Goal: Task Accomplishment & Management: Manage account settings

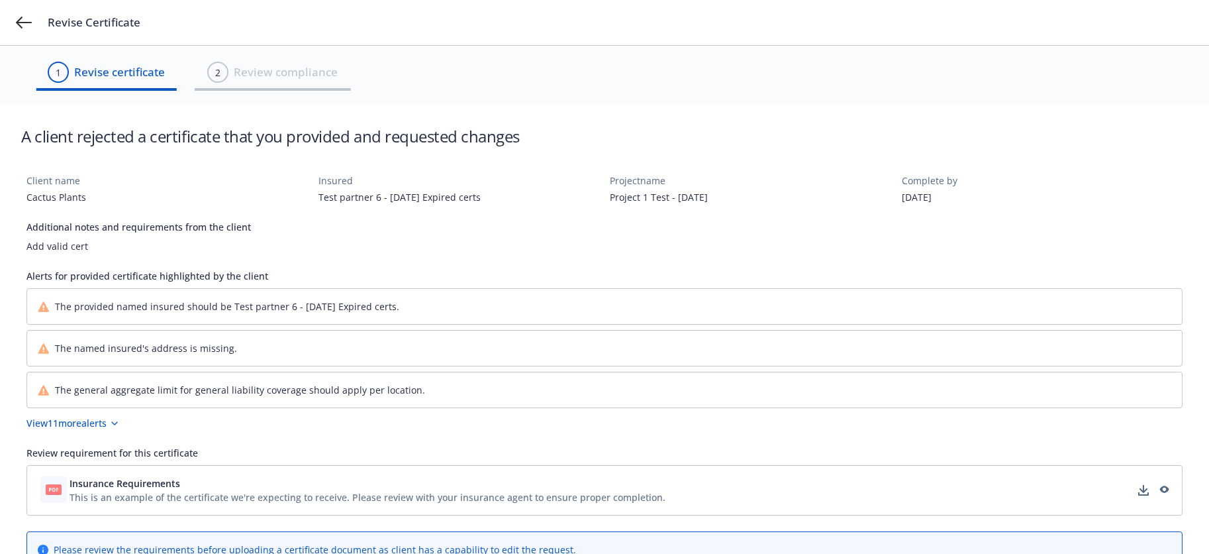
scroll to position [265, 0]
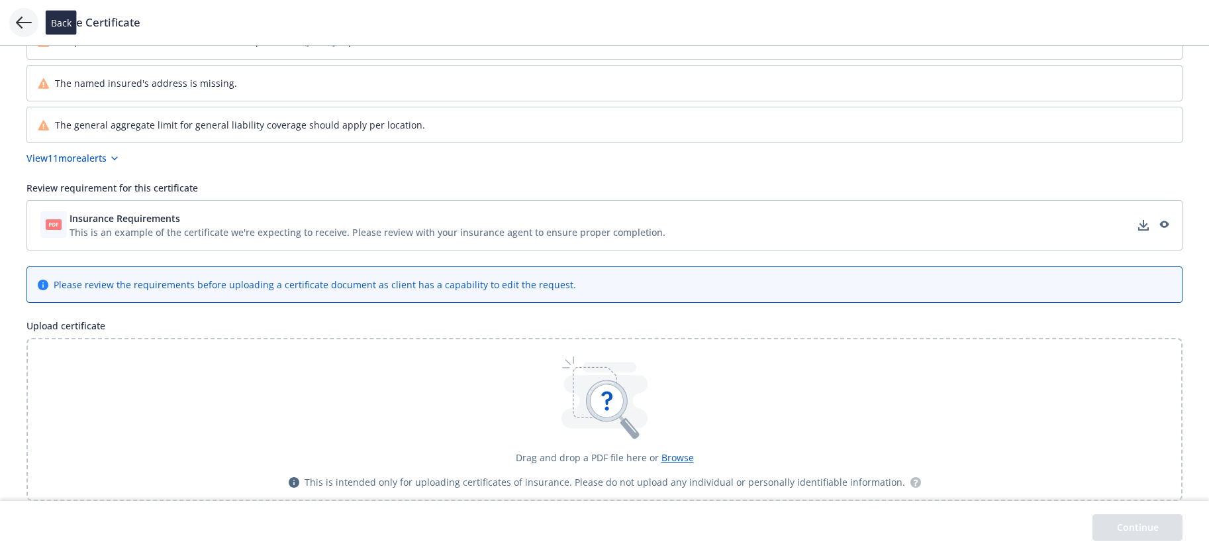
click at [18, 27] on icon at bounding box center [24, 23] width 16 height 16
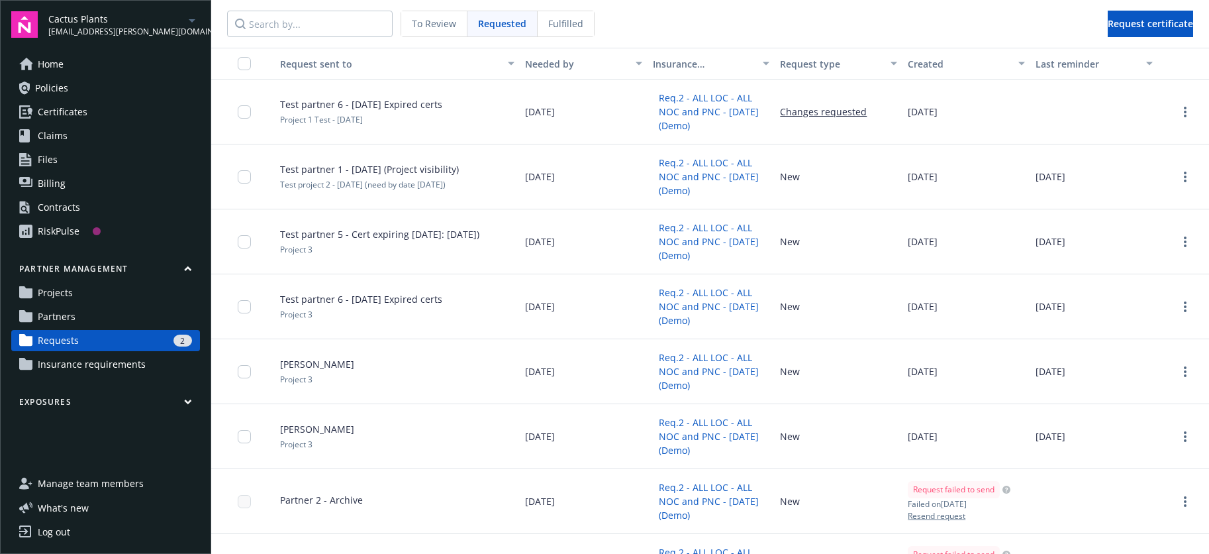
click at [430, 24] on span "To Review" at bounding box center [434, 24] width 44 height 14
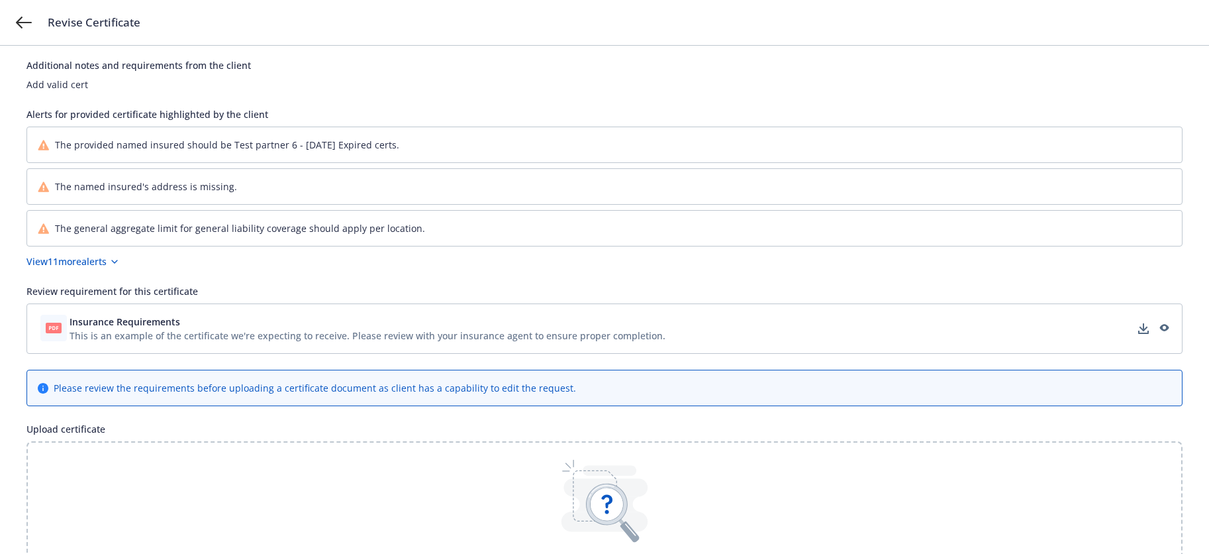
scroll to position [265, 0]
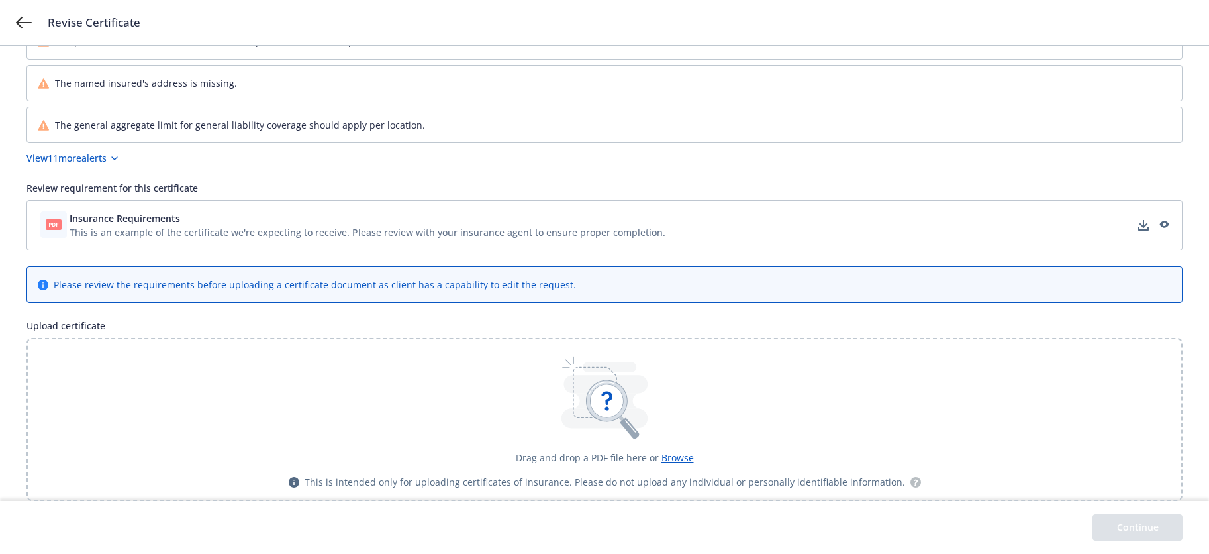
click at [676, 462] on span "Browse" at bounding box center [677, 457] width 32 height 13
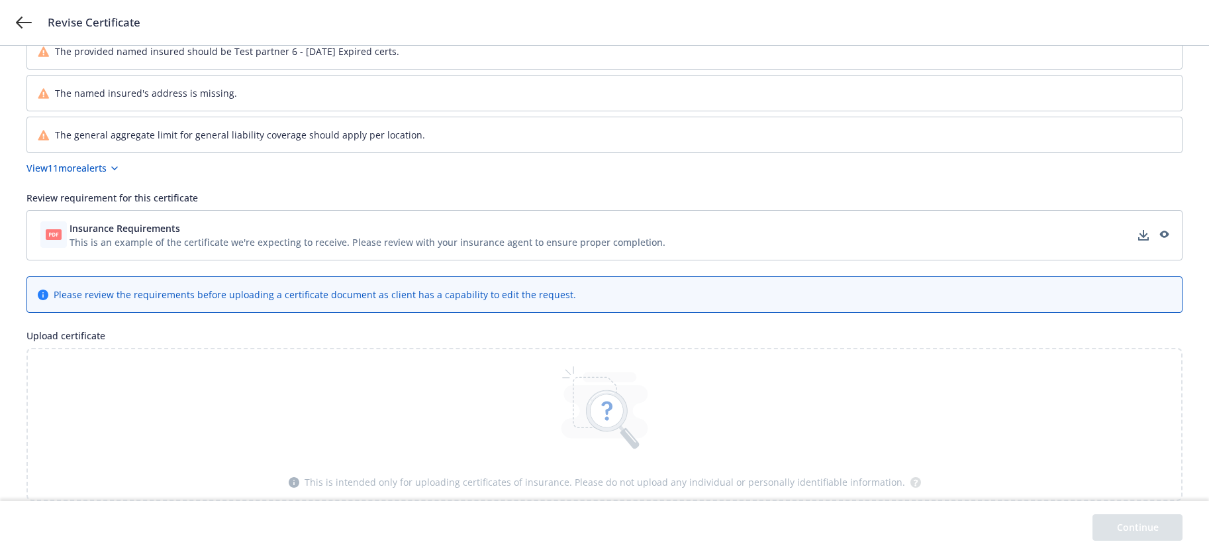
scroll to position [152, 0]
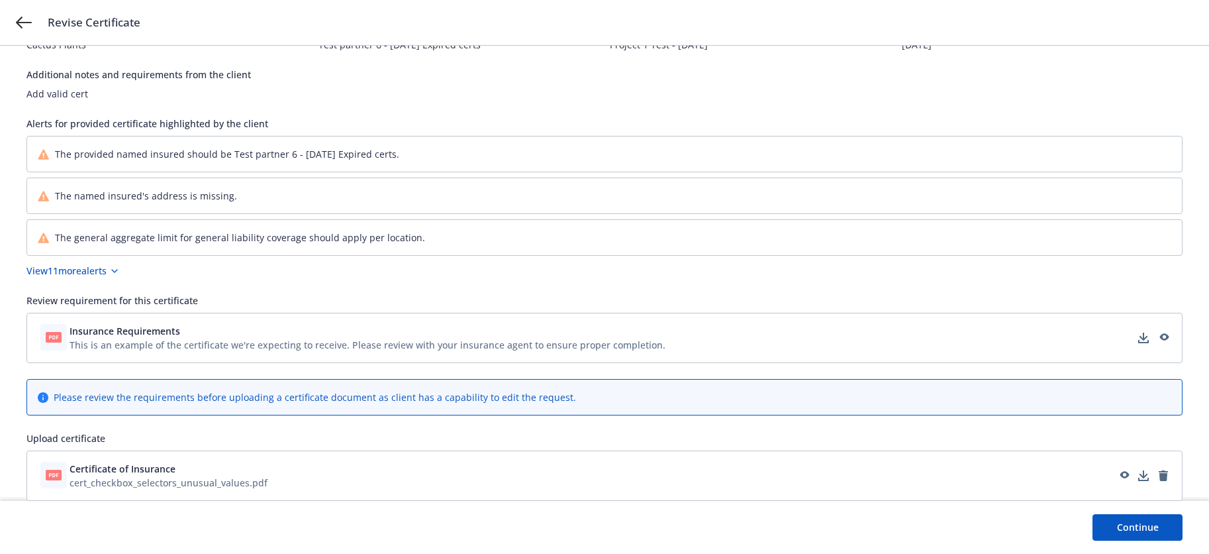
click at [1113, 524] on button "Continue" at bounding box center [1137, 527] width 90 height 26
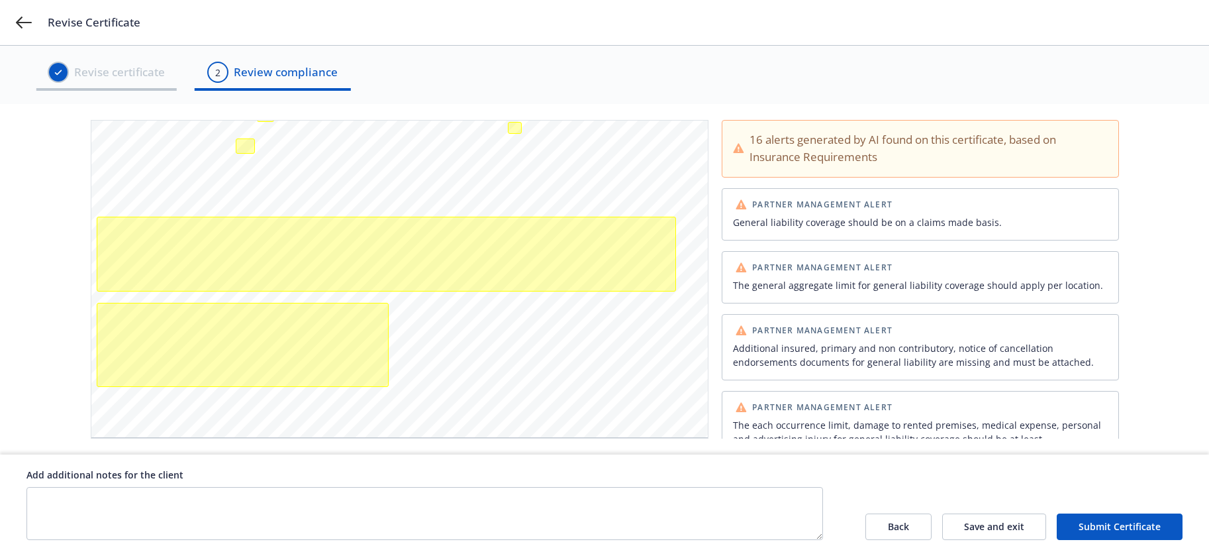
scroll to position [204, 0]
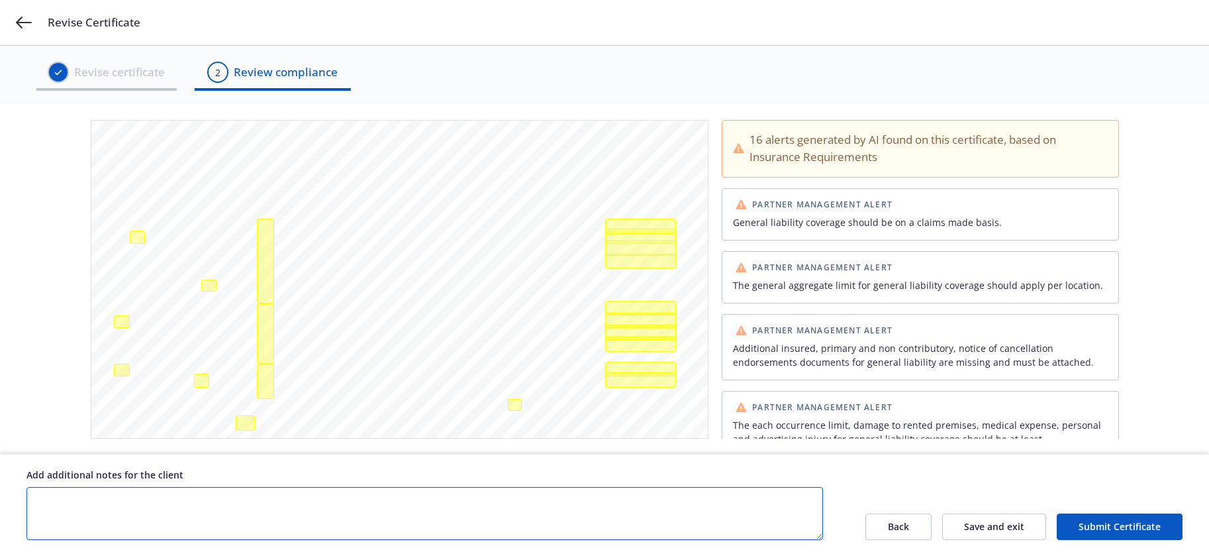
click at [289, 510] on textarea at bounding box center [424, 513] width 797 height 53
type textarea "Unusual selector cert"
click at [1096, 526] on button "Submit Certificate" at bounding box center [1120, 526] width 126 height 26
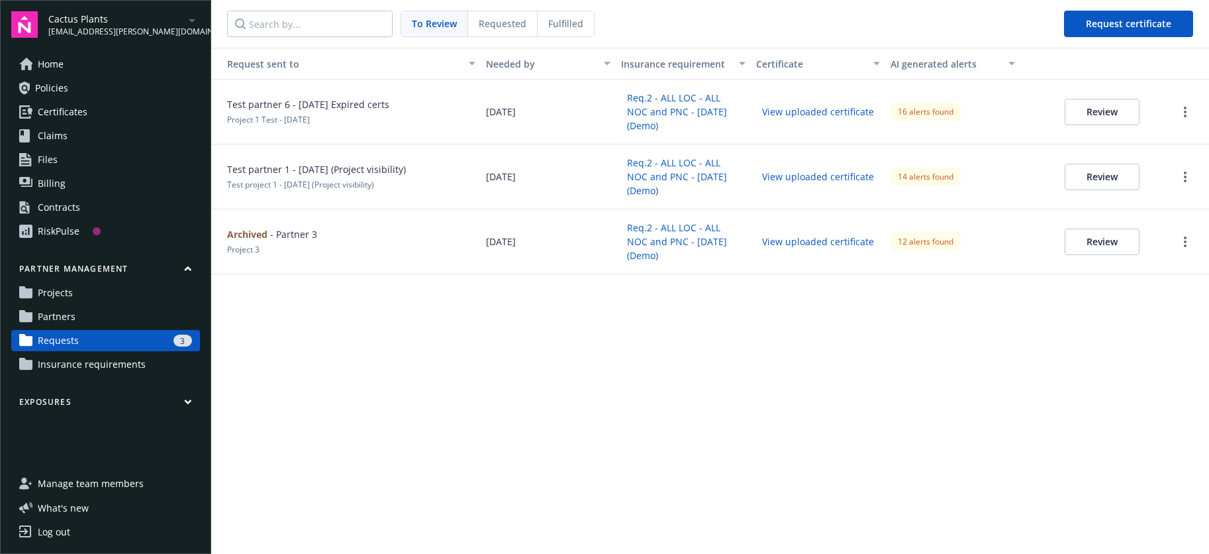
click at [1082, 117] on button "Review" at bounding box center [1102, 112] width 75 height 26
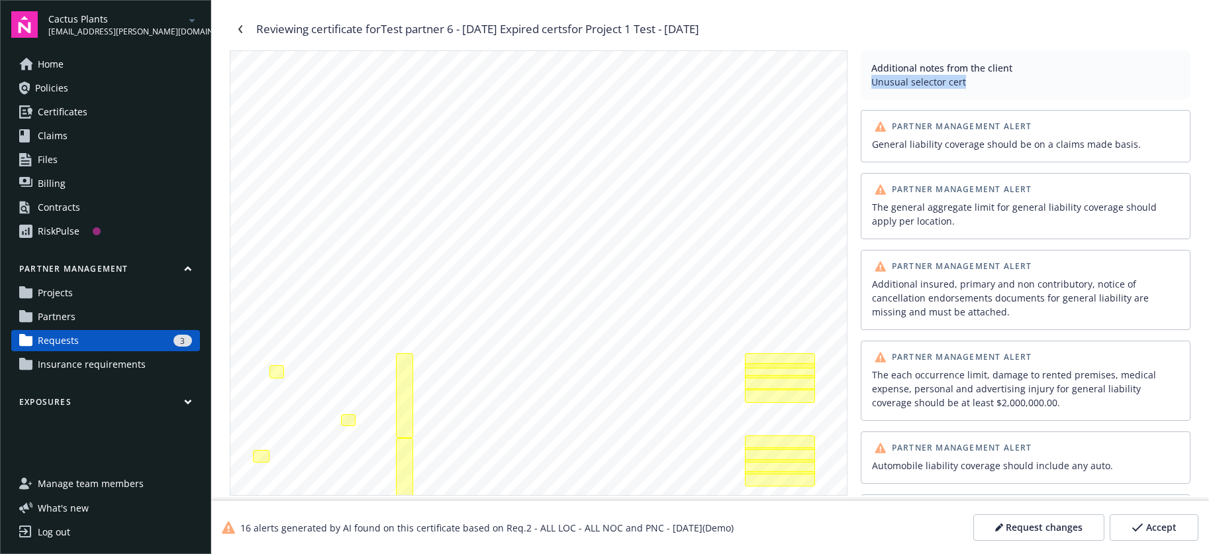
drag, startPoint x: 900, startPoint y: 81, endPoint x: 989, endPoint y: 93, distance: 89.6
click at [987, 81] on div "Additional notes from the client Unusual selector cert" at bounding box center [1026, 74] width 330 height 49
click at [1014, 526] on span "Request changes" at bounding box center [1044, 526] width 77 height 13
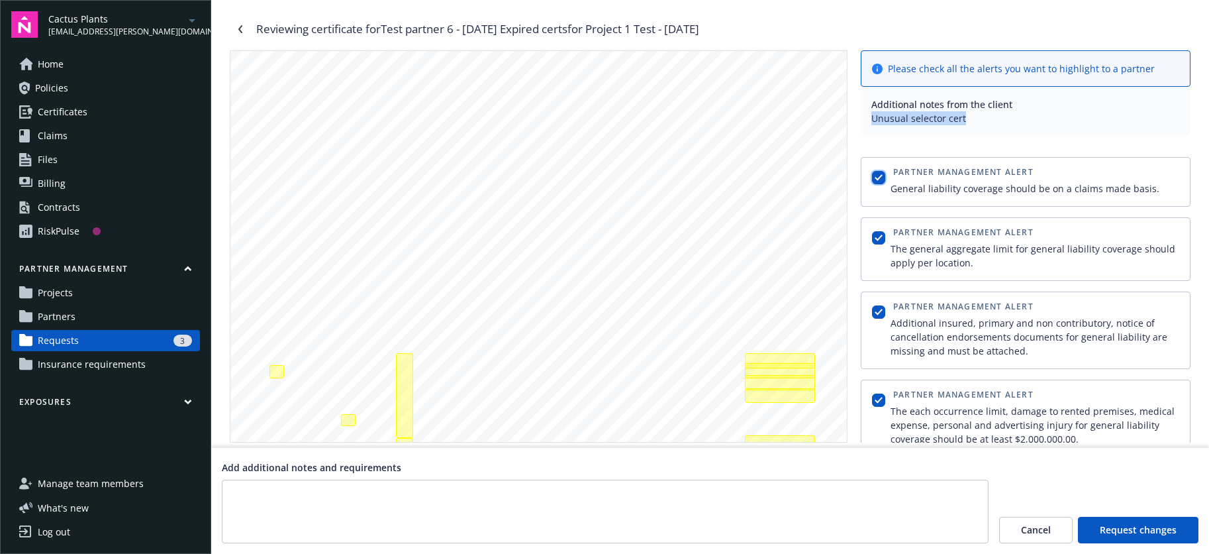
click at [881, 177] on input "checkbox" at bounding box center [878, 177] width 13 height 13
checkbox input "false"
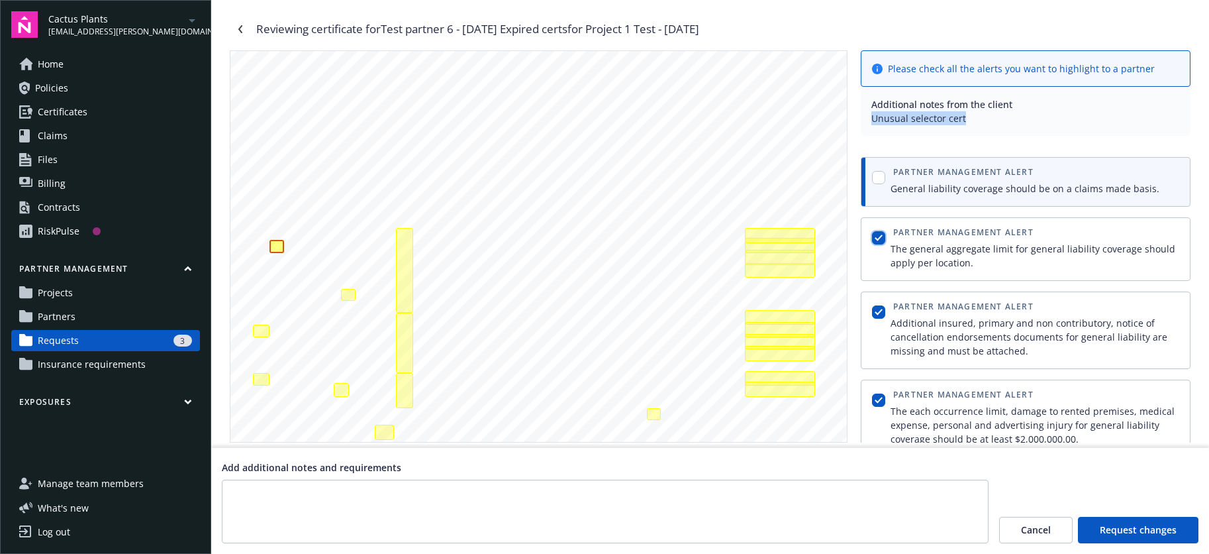
click at [879, 234] on input "checkbox" at bounding box center [878, 237] width 13 height 13
checkbox input "false"
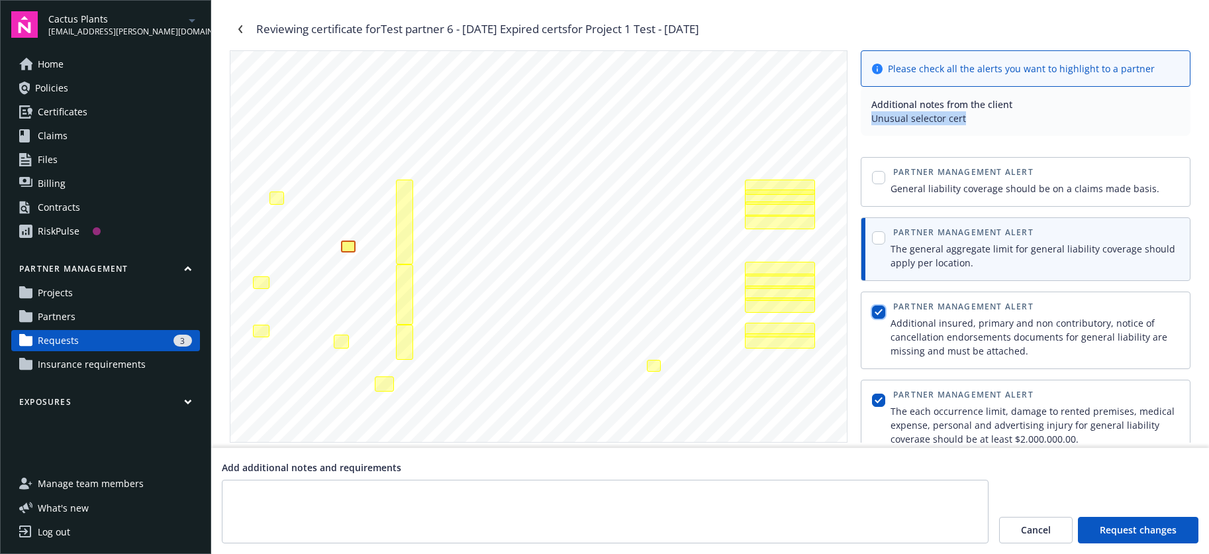
drag, startPoint x: 880, startPoint y: 305, endPoint x: 889, endPoint y: 313, distance: 12.6
click at [880, 305] on input "checkbox" at bounding box center [878, 311] width 13 height 13
checkbox input "false"
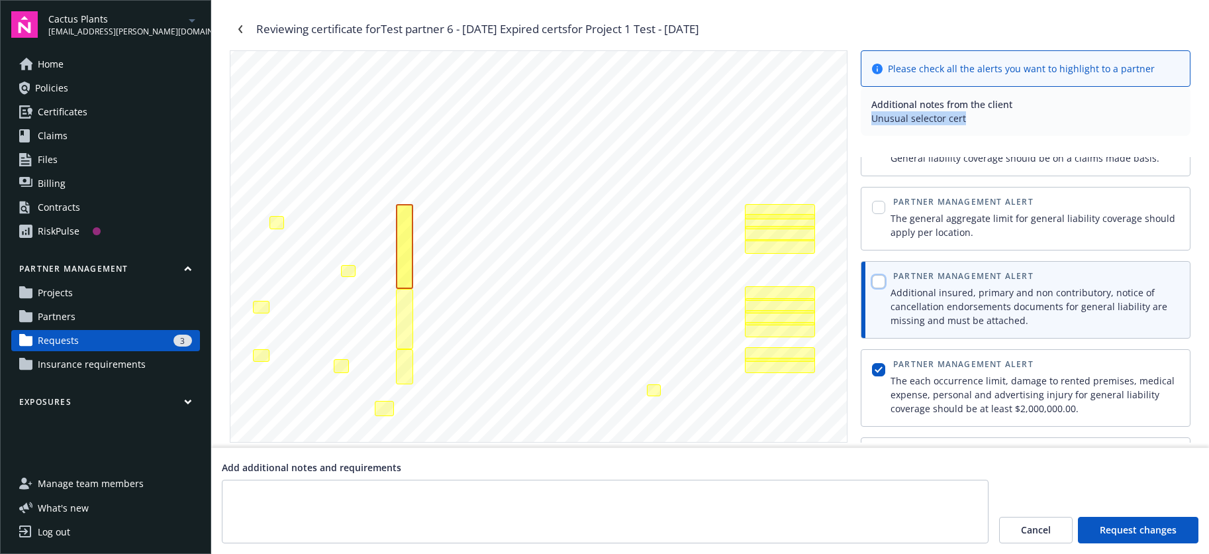
scroll to position [132, 0]
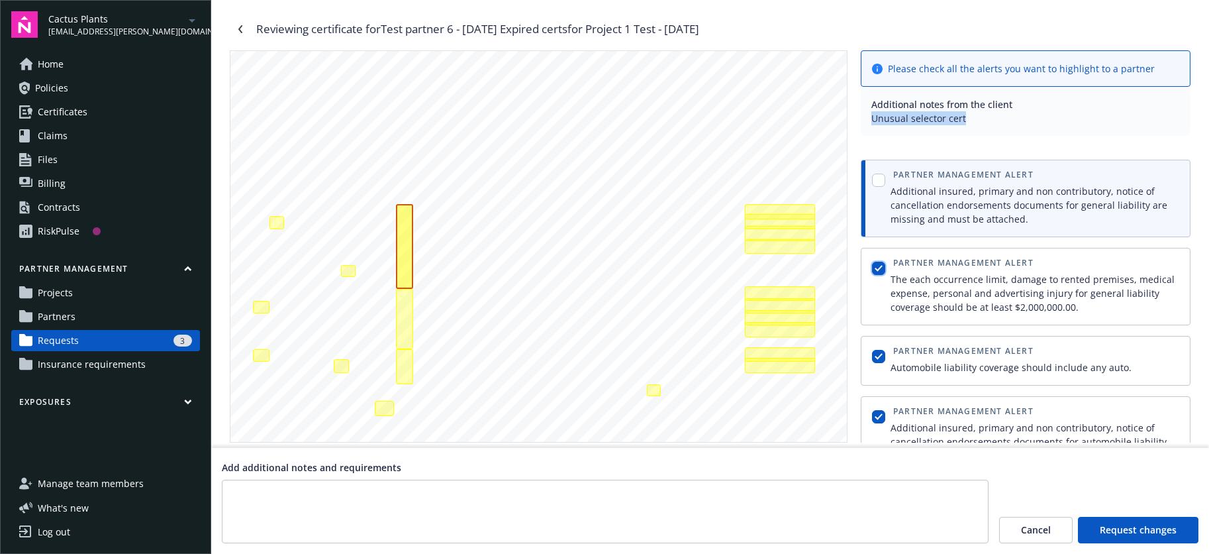
drag, startPoint x: 878, startPoint y: 269, endPoint x: 879, endPoint y: 341, distance: 72.2
click at [878, 270] on input "checkbox" at bounding box center [878, 268] width 13 height 13
checkbox input "false"
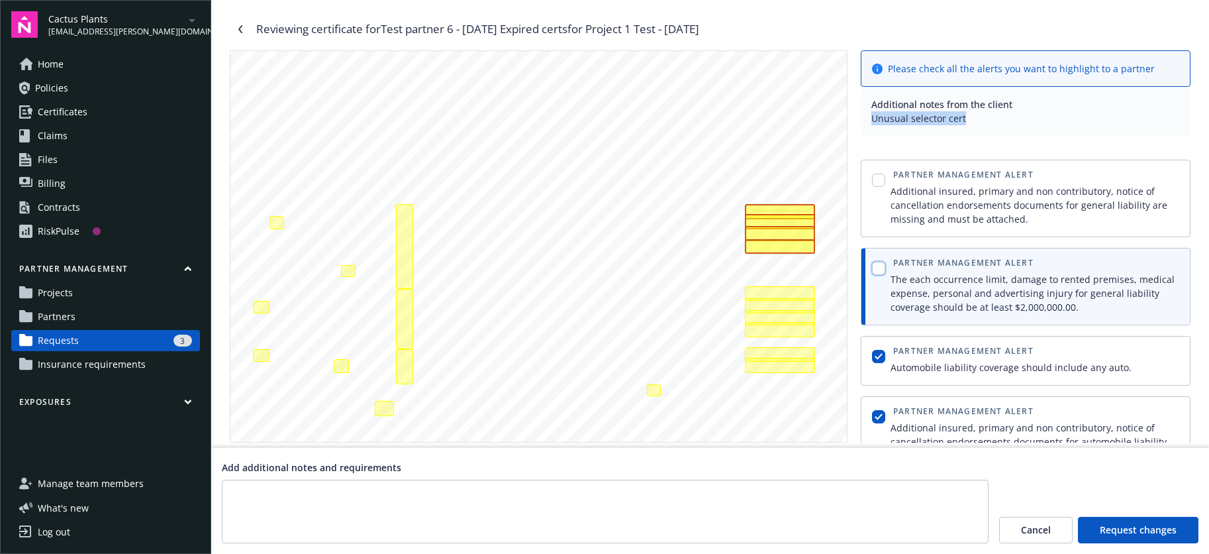
scroll to position [119, 0]
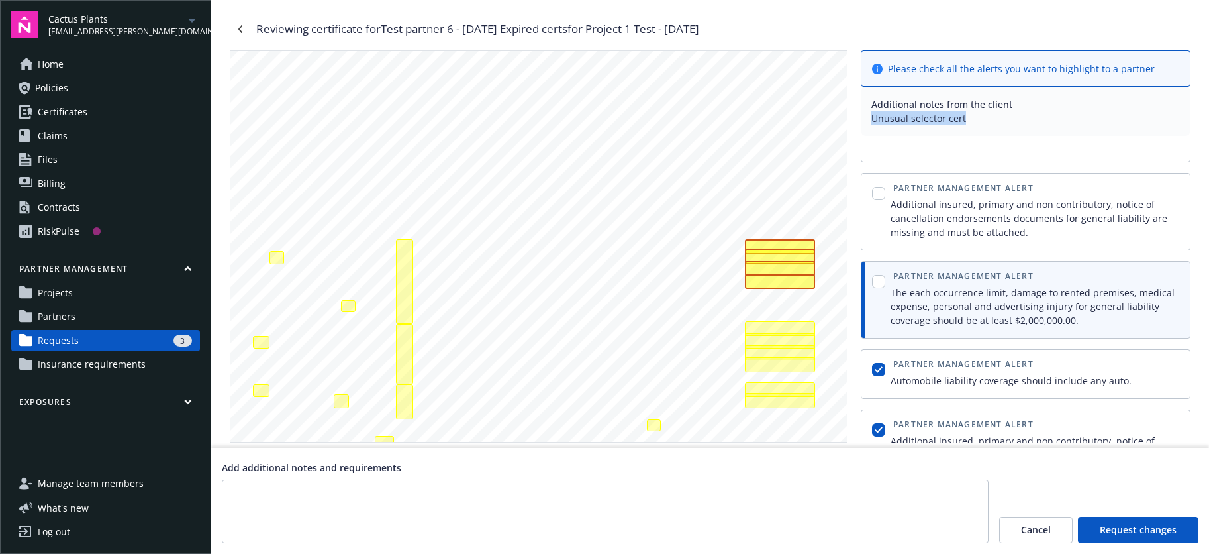
click at [879, 358] on div "button" at bounding box center [878, 374] width 19 height 32
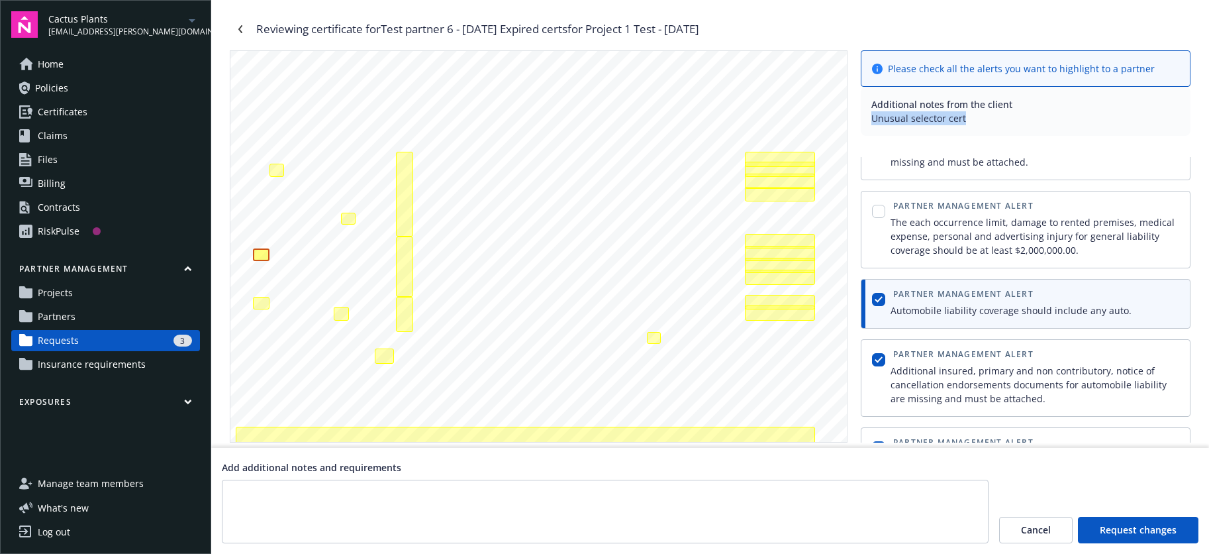
scroll to position [193, 0]
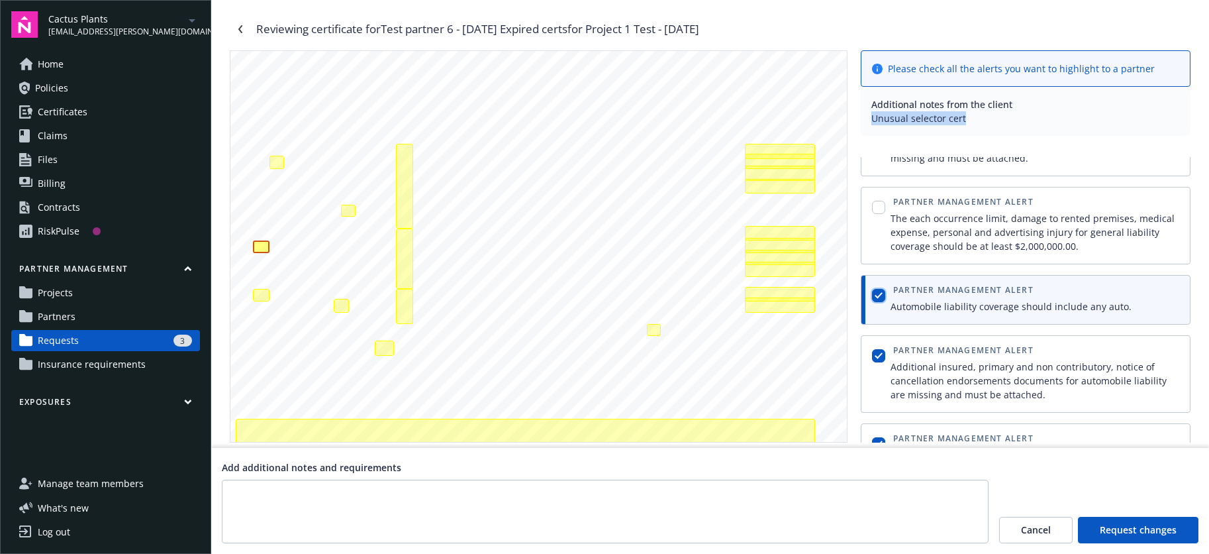
drag, startPoint x: 881, startPoint y: 297, endPoint x: 885, endPoint y: 356, distance: 58.4
click at [881, 297] on input "checkbox" at bounding box center [878, 295] width 13 height 13
checkbox input "false"
drag, startPoint x: 880, startPoint y: 357, endPoint x: 924, endPoint y: 366, distance: 44.7
click at [880, 357] on input "checkbox" at bounding box center [878, 355] width 13 height 13
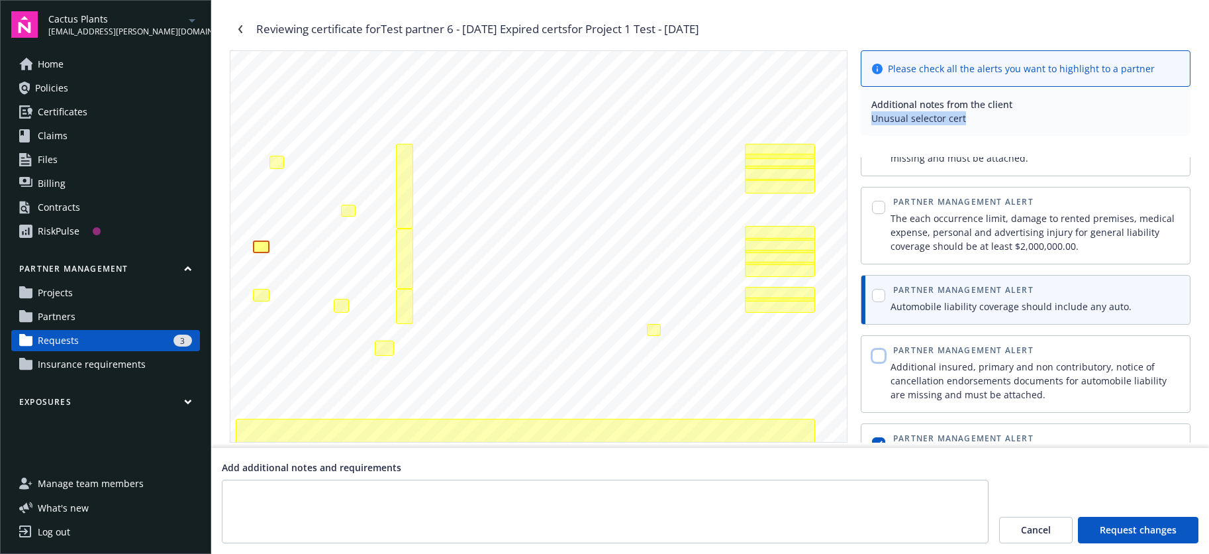
checkbox input "false"
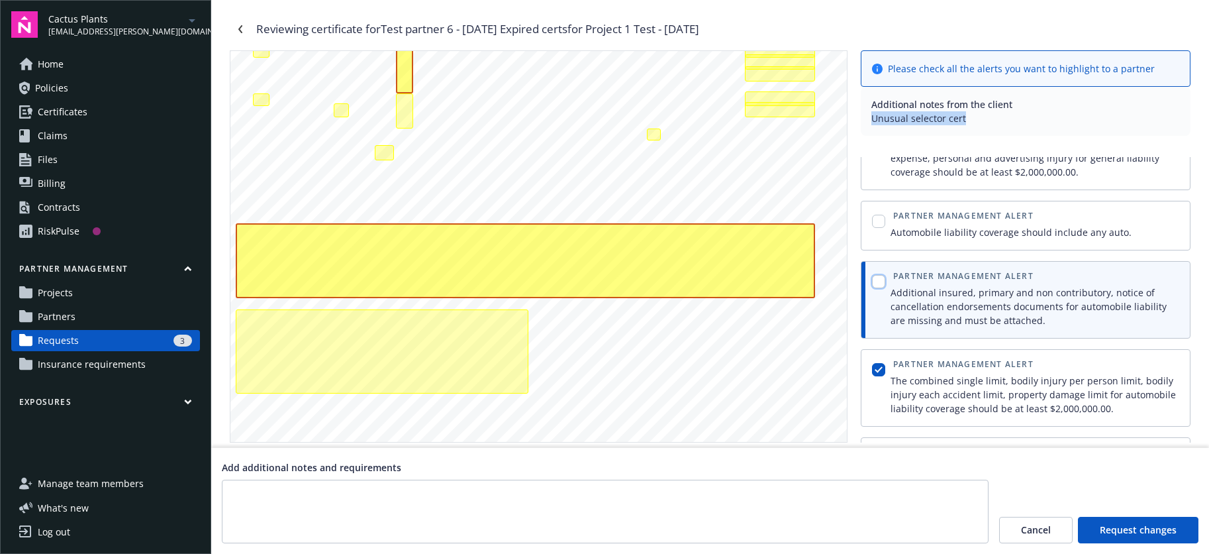
scroll to position [565, 0]
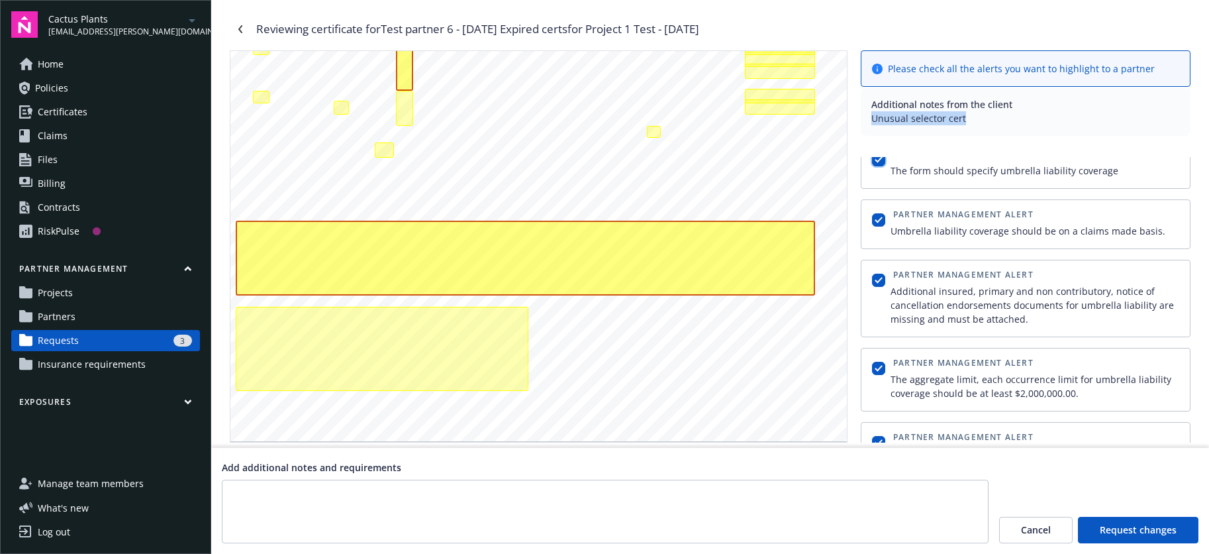
click at [881, 160] on input "checkbox" at bounding box center [878, 159] width 13 height 13
checkbox input "false"
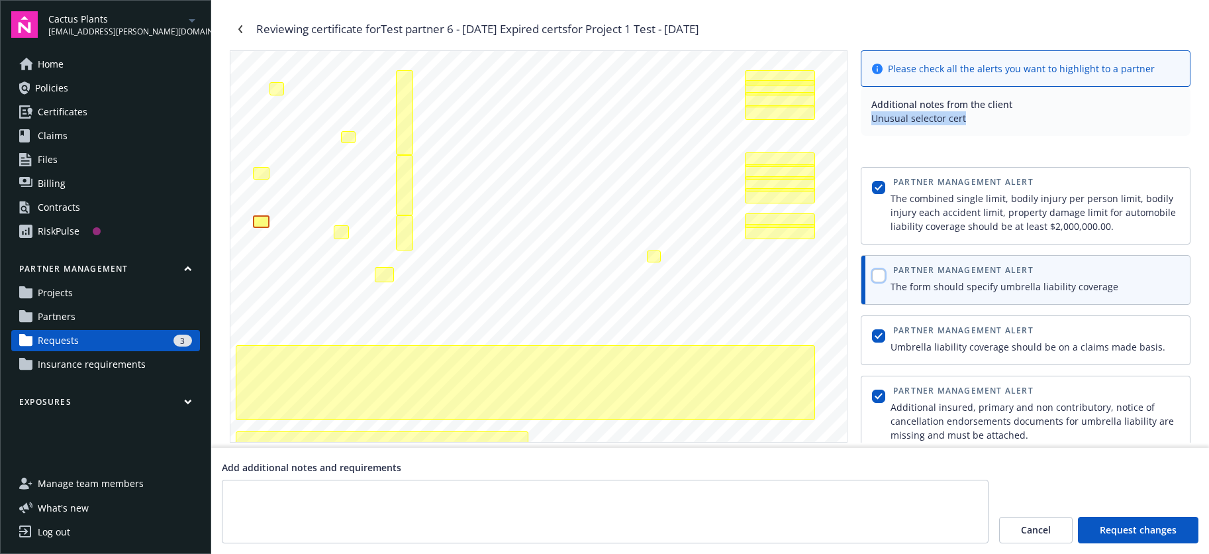
scroll to position [429, 0]
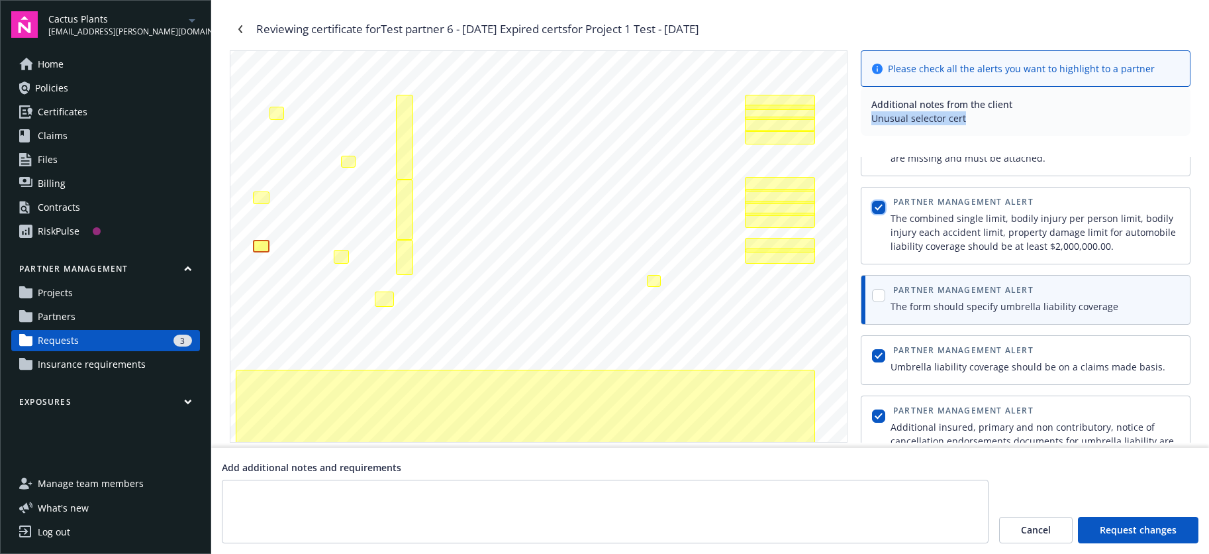
drag, startPoint x: 881, startPoint y: 206, endPoint x: 904, endPoint y: 286, distance: 83.4
click at [882, 208] on input "checkbox" at bounding box center [878, 207] width 13 height 13
checkbox input "false"
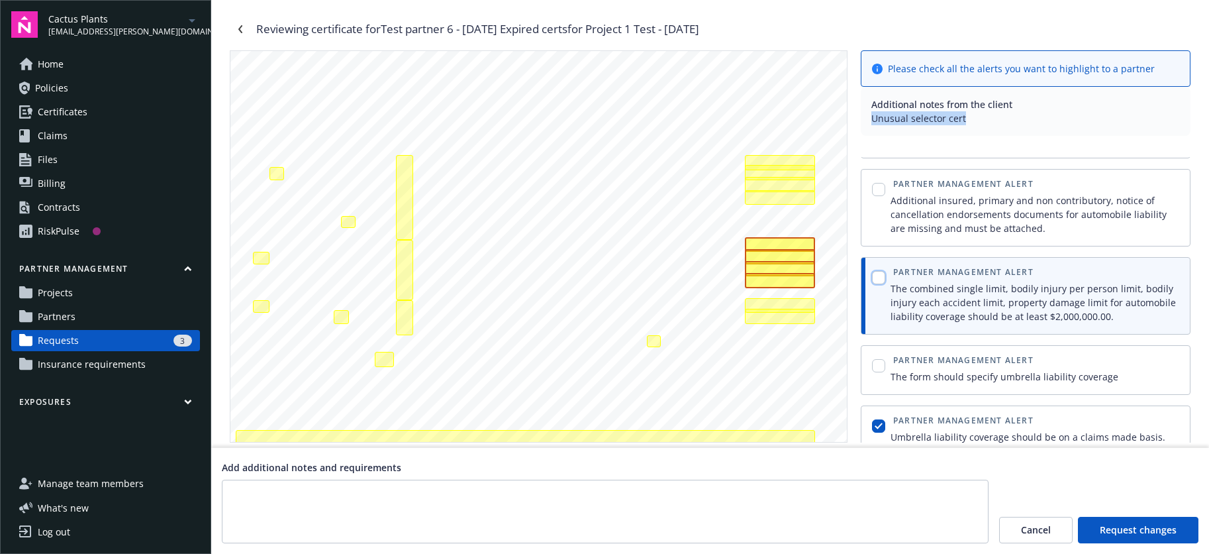
scroll to position [355, 0]
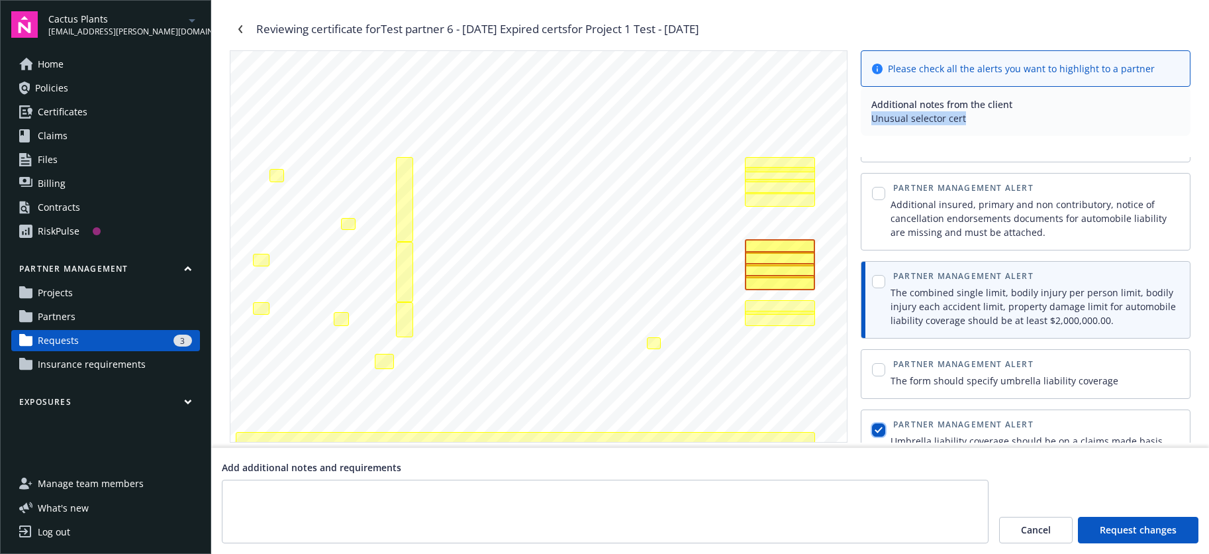
drag, startPoint x: 880, startPoint y: 428, endPoint x: 922, endPoint y: 391, distance: 55.9
click at [880, 428] on input "checkbox" at bounding box center [878, 429] width 13 height 13
checkbox input "false"
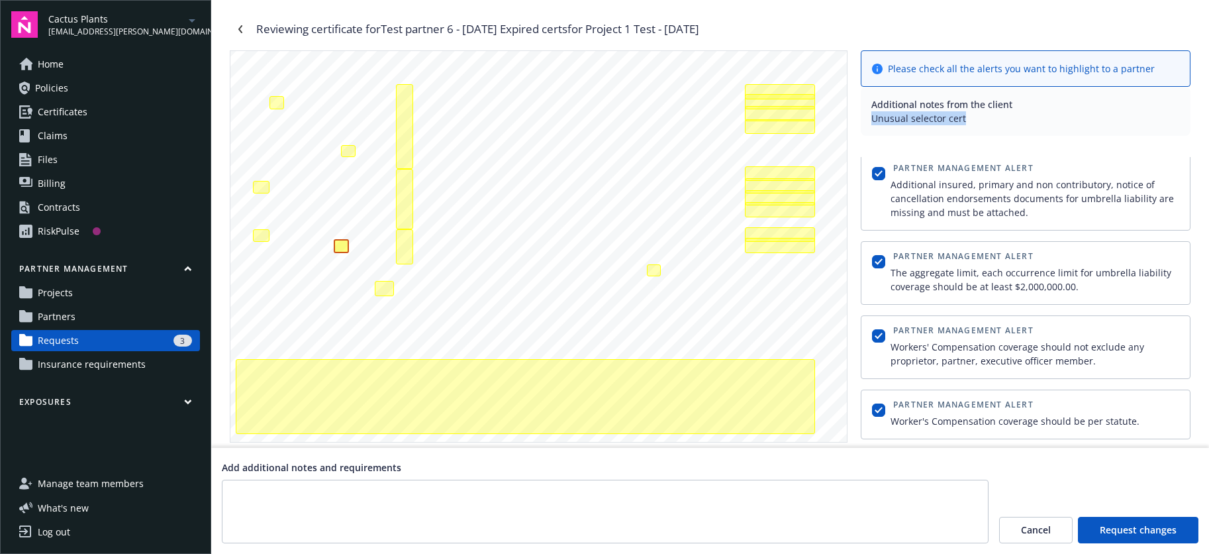
scroll to position [670, 0]
drag, startPoint x: 875, startPoint y: 171, endPoint x: 891, endPoint y: 232, distance: 62.1
click at [875, 171] on input "checkbox" at bounding box center [878, 174] width 13 height 13
checkbox input "false"
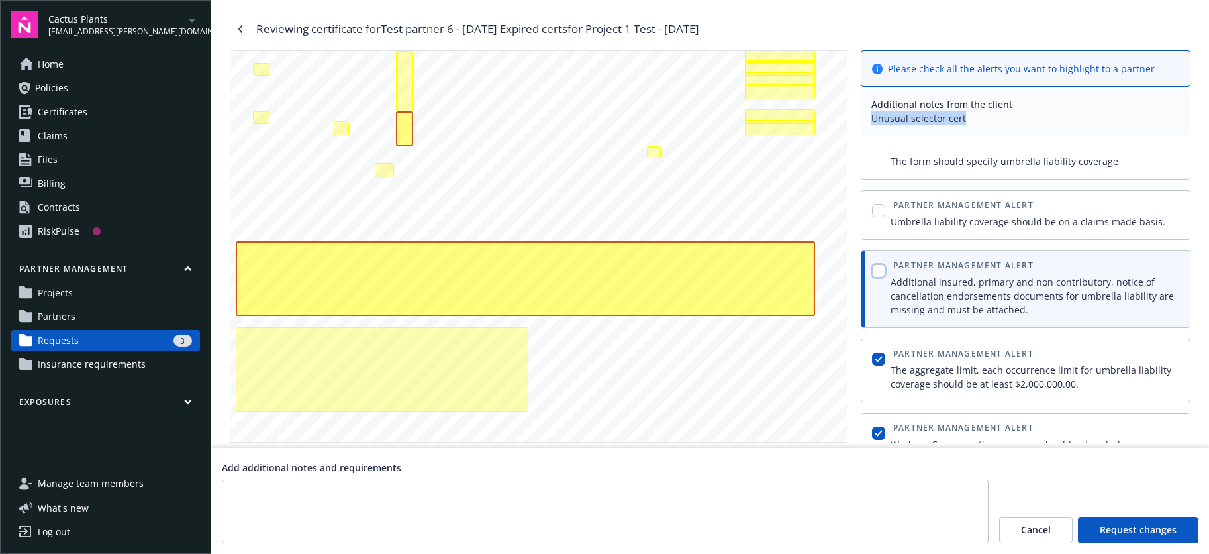
scroll to position [0, 0]
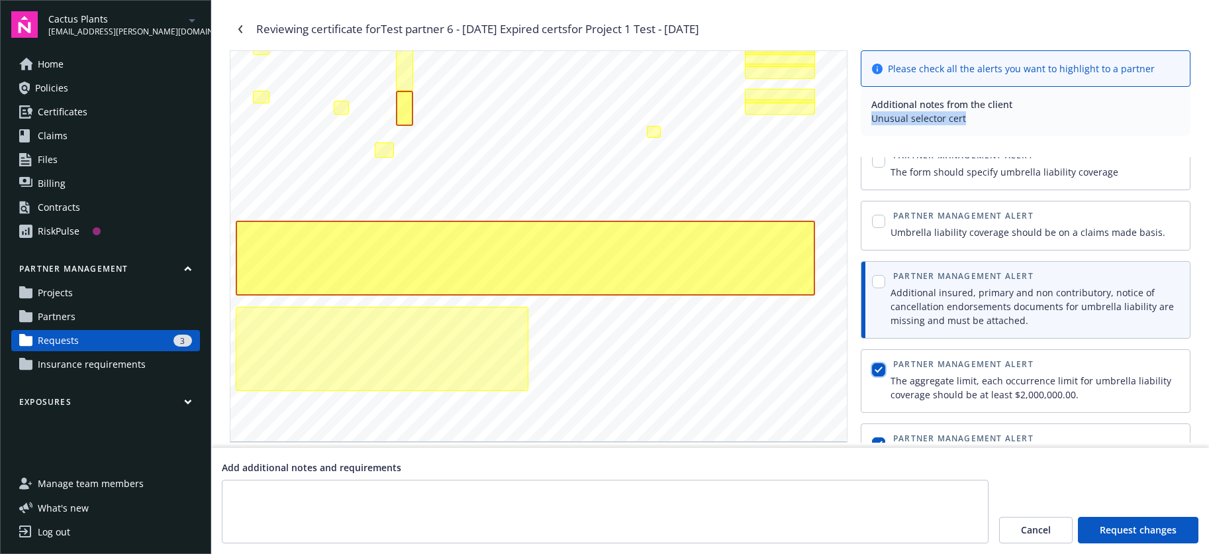
drag, startPoint x: 880, startPoint y: 366, endPoint x: 913, endPoint y: 366, distance: 33.1
click at [880, 366] on input "checkbox" at bounding box center [878, 369] width 13 height 13
checkbox input "false"
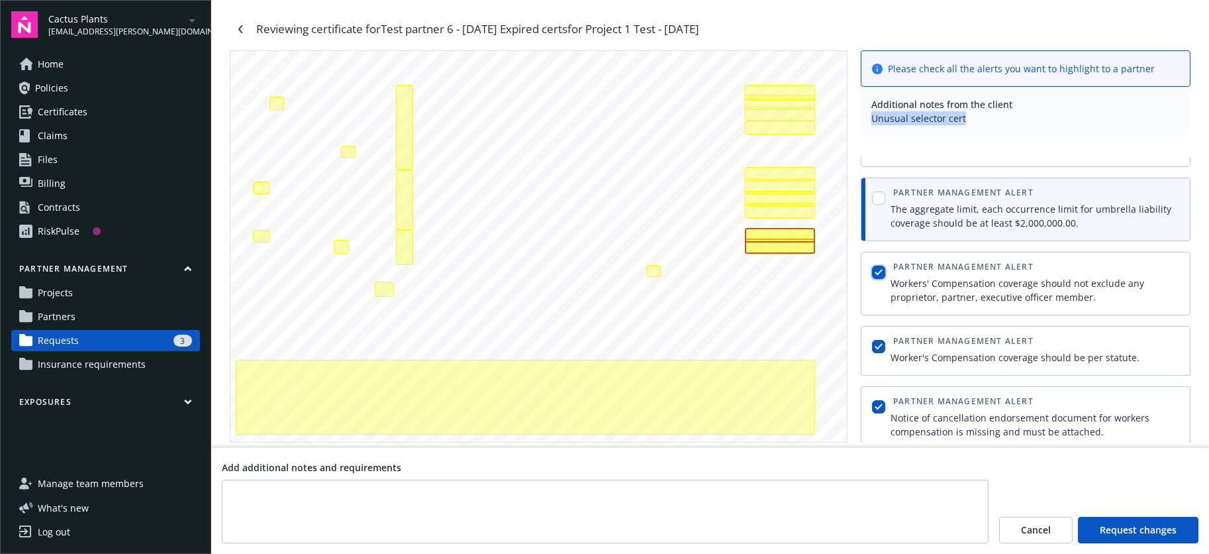
drag, startPoint x: 877, startPoint y: 271, endPoint x: 884, endPoint y: 283, distance: 14.0
click at [877, 271] on input "checkbox" at bounding box center [878, 272] width 13 height 13
checkbox input "false"
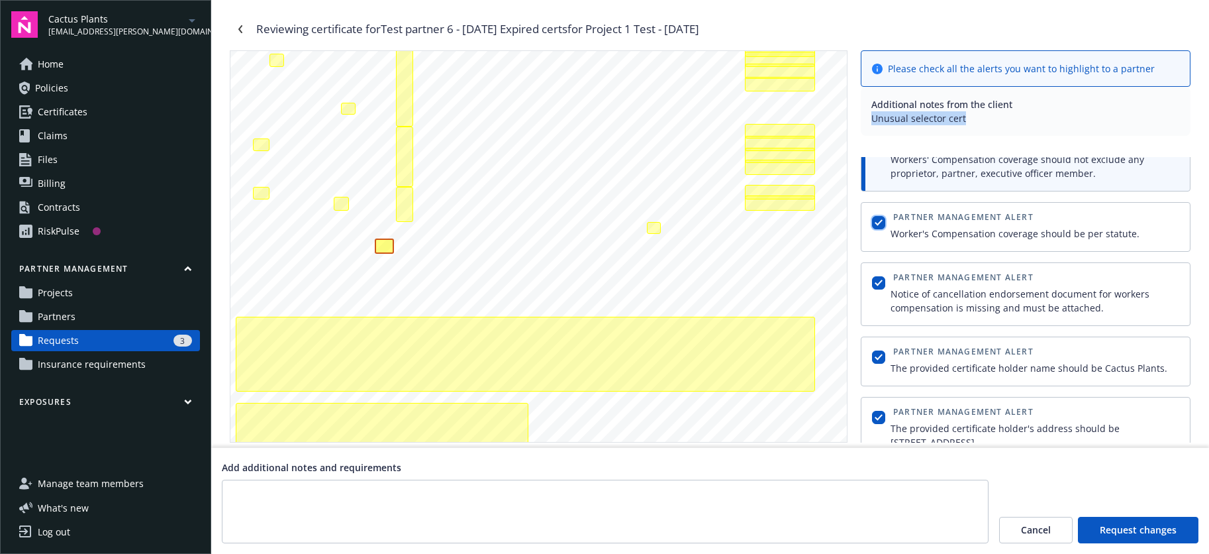
click at [877, 217] on input "checkbox" at bounding box center [878, 222] width 13 height 13
checkbox input "false"
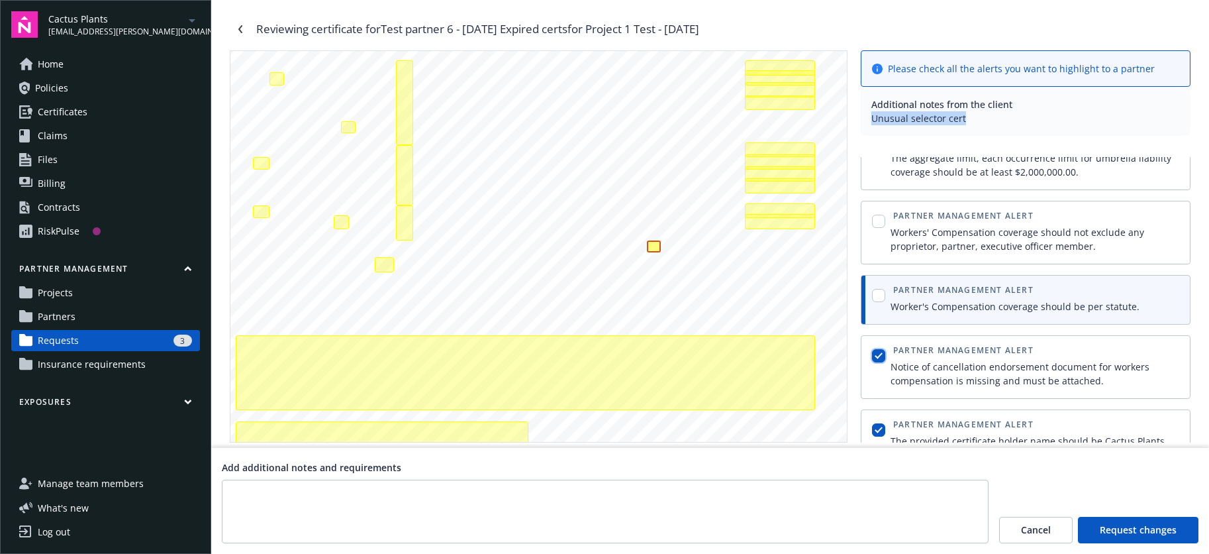
click at [877, 354] on input "checkbox" at bounding box center [878, 355] width 13 height 13
checkbox input "false"
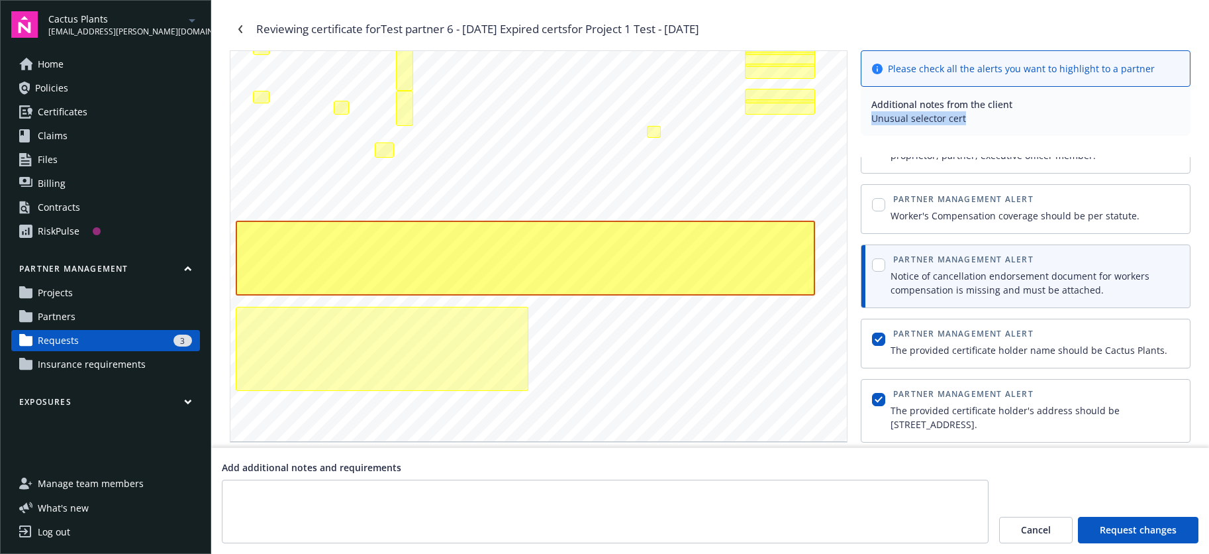
click at [885, 341] on div "button" at bounding box center [878, 343] width 19 height 32
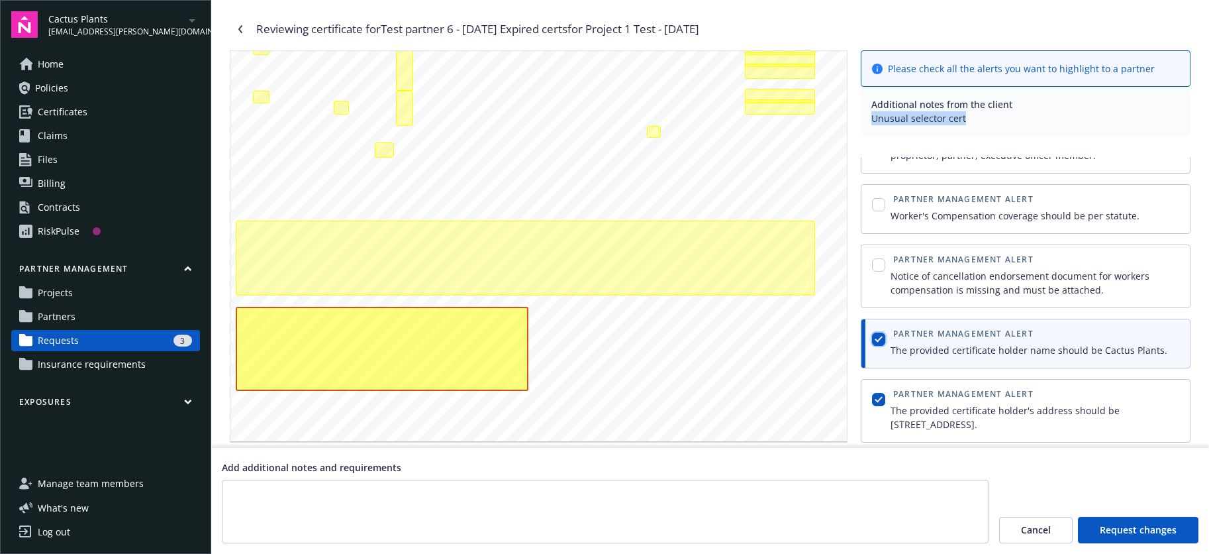
click at [883, 342] on input "checkbox" at bounding box center [878, 338] width 13 height 13
click at [881, 342] on input "checkbox" at bounding box center [878, 338] width 13 height 13
checkbox input "true"
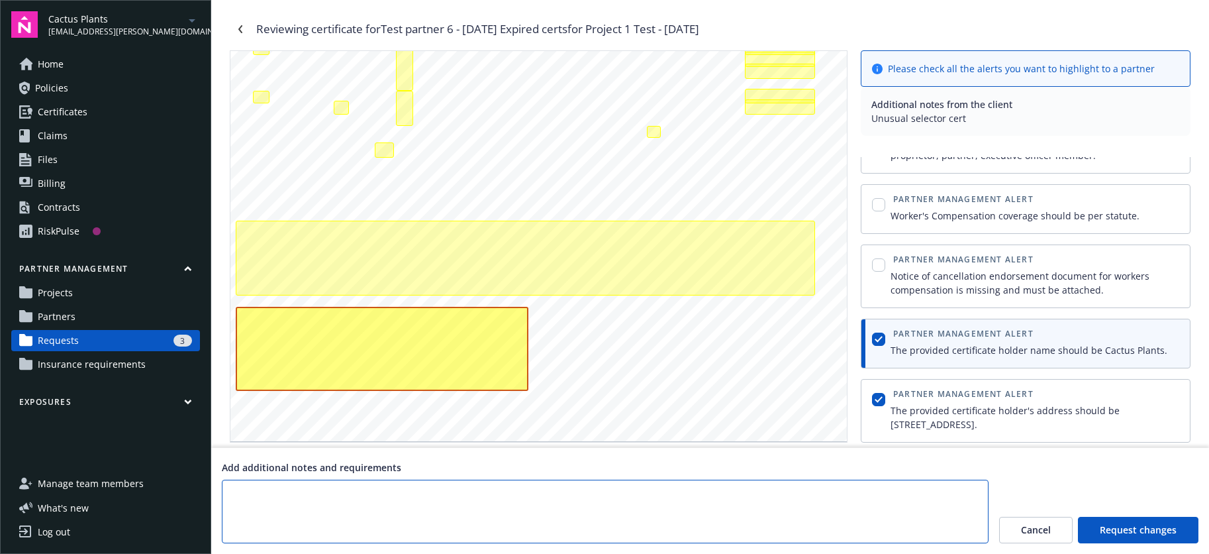
click at [482, 501] on textarea at bounding box center [605, 511] width 767 height 64
type textarea "Request changes 2 - only holder"
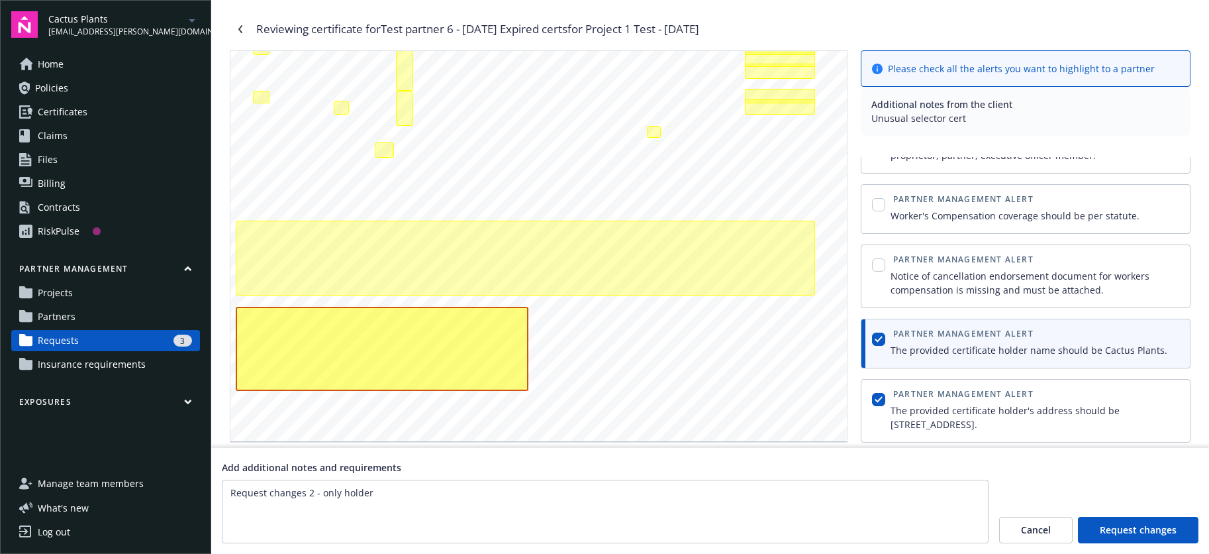
click at [1151, 531] on span "Request changes" at bounding box center [1138, 529] width 77 height 13
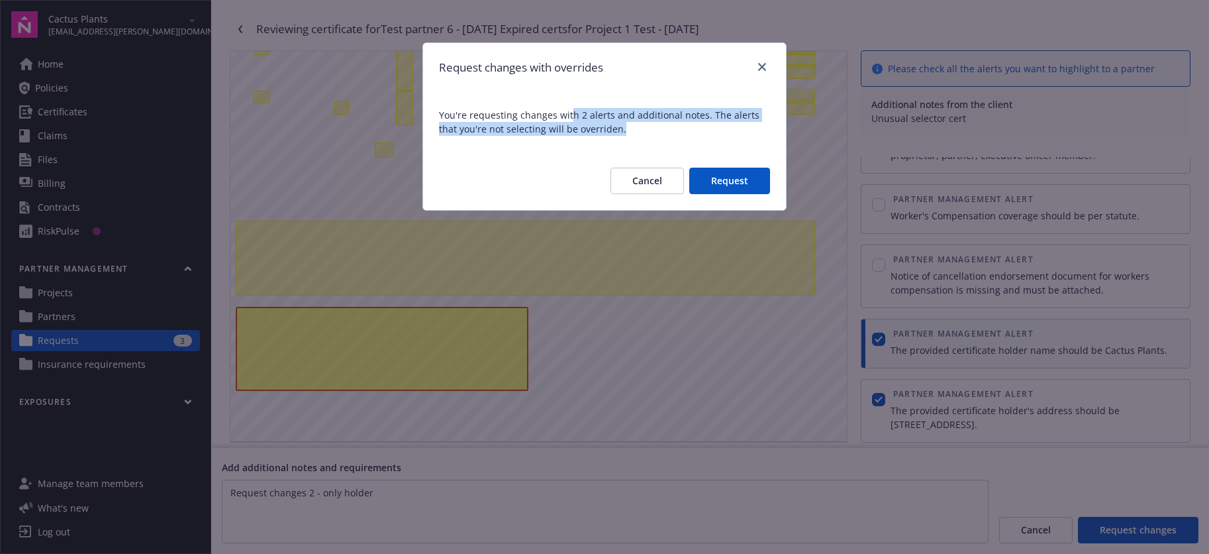
drag, startPoint x: 620, startPoint y: 117, endPoint x: 702, endPoint y: 124, distance: 81.8
click at [702, 122] on span "You're requesting changes with 2 alerts and additional notes. The alerts that y…" at bounding box center [604, 122] width 363 height 60
click at [734, 189] on button "Request" at bounding box center [729, 181] width 81 height 26
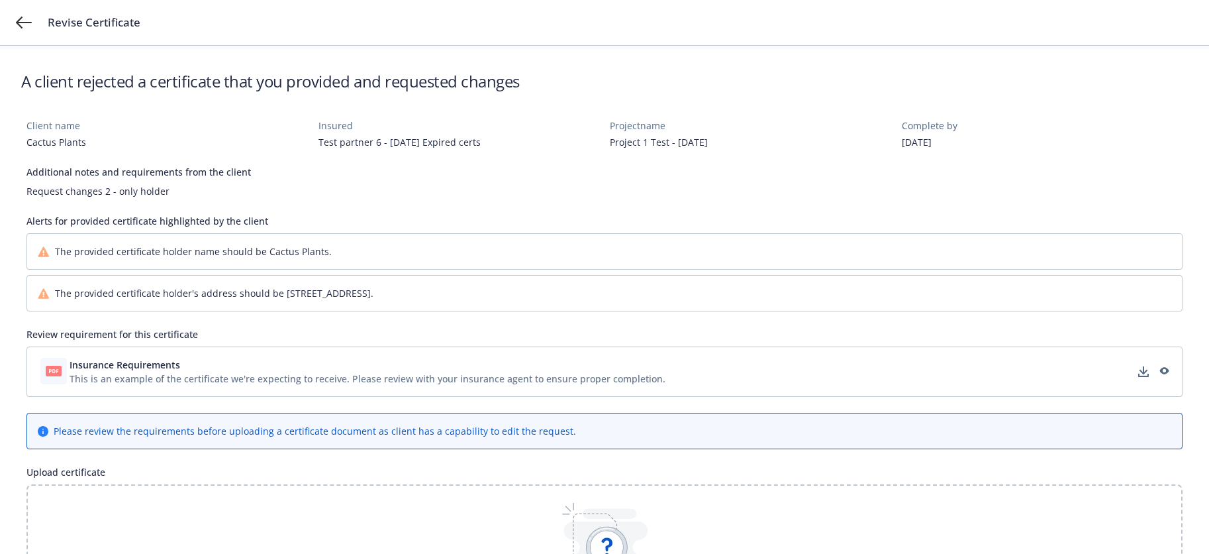
scroll to position [56, 0]
drag, startPoint x: 38, startPoint y: 189, endPoint x: 173, endPoint y: 189, distance: 135.7
click at [173, 189] on div "Request changes 2 - only holder" at bounding box center [604, 190] width 1156 height 14
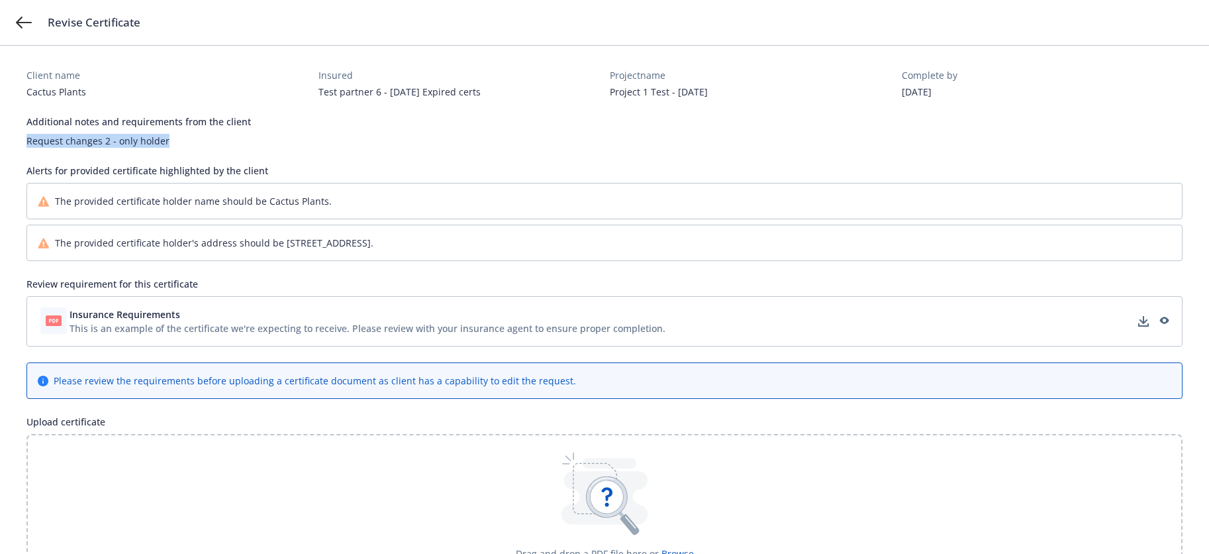
scroll to position [201, 0]
